Goal: Task Accomplishment & Management: Use online tool/utility

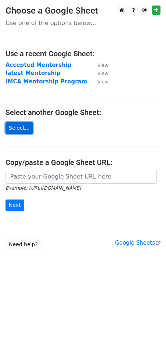
click at [22, 126] on link "Select..." at bounding box center [20, 127] width 28 height 11
click at [22, 128] on link "Select..." at bounding box center [20, 127] width 28 height 11
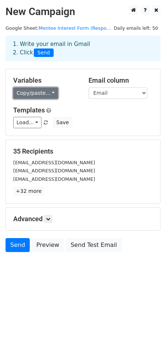
click at [43, 97] on link "Copy/paste..." at bounding box center [35, 92] width 45 height 11
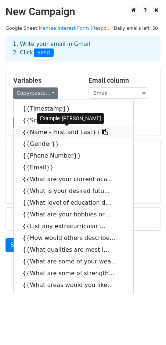
click at [102, 132] on icon at bounding box center [105, 132] width 6 height 6
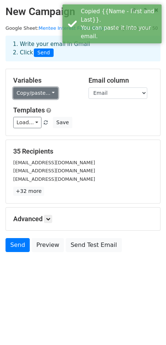
click at [35, 96] on link "Copy/paste..." at bounding box center [35, 92] width 45 height 11
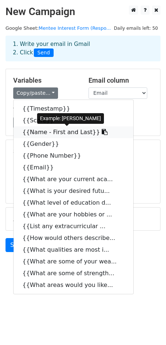
click at [62, 133] on link "{{Name - First and Last}}" at bounding box center [74, 132] width 120 height 12
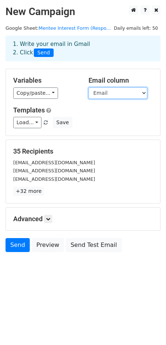
click at [100, 94] on select "Timestamp Score Name - First and Last Gender Phone Number Email What are your c…" at bounding box center [117, 92] width 59 height 11
click at [88, 87] on select "Timestamp Score Name - First and Last Gender Phone Number Email What are your c…" at bounding box center [117, 92] width 59 height 11
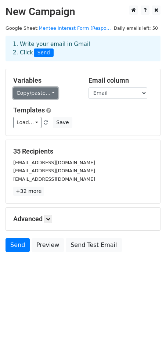
click at [49, 97] on link "Copy/paste..." at bounding box center [35, 92] width 45 height 11
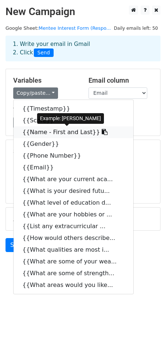
click at [20, 135] on link "{{Name - First and Last}}" at bounding box center [74, 132] width 120 height 12
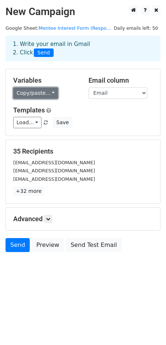
click at [30, 90] on link "Copy/paste..." at bounding box center [35, 92] width 45 height 11
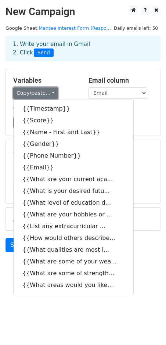
click at [27, 93] on link "Copy/paste..." at bounding box center [35, 92] width 45 height 11
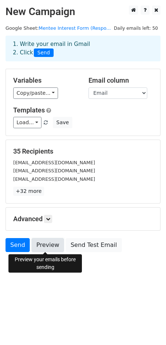
click at [50, 241] on link "Preview" at bounding box center [48, 245] width 32 height 14
